Goal: Transaction & Acquisition: Purchase product/service

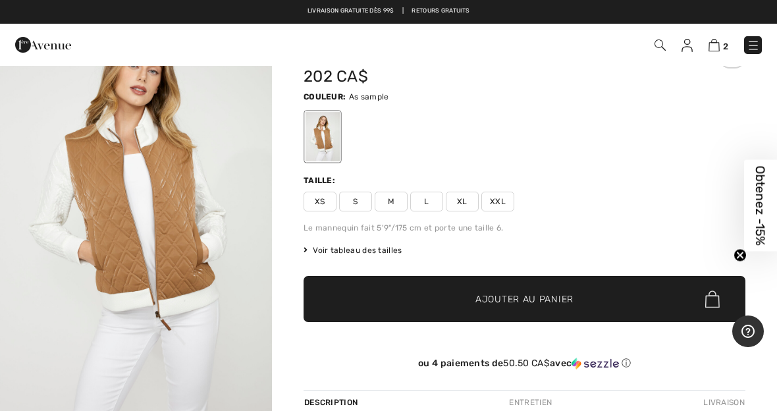
click at [184, 197] on img "1 / 4" at bounding box center [136, 207] width 272 height 408
